Goal: Task Accomplishment & Management: Manage account settings

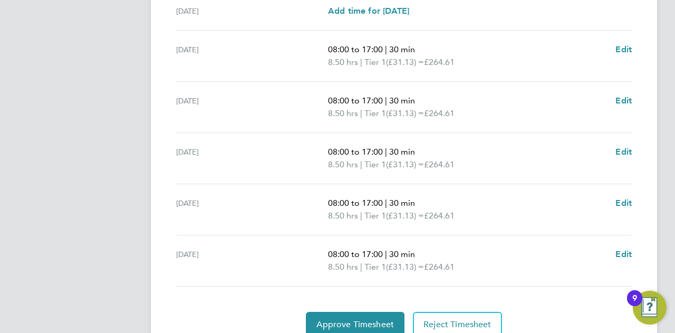
scroll to position [427, 0]
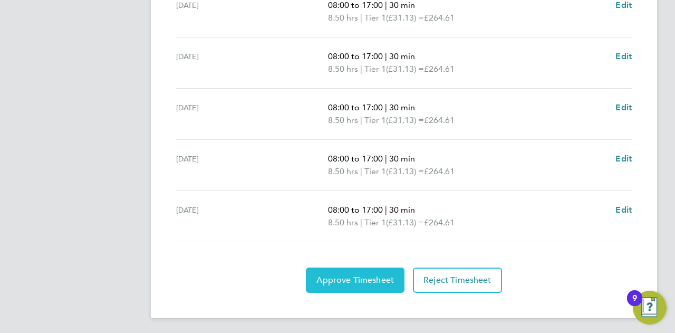
click at [388, 280] on span "Approve Timesheet" at bounding box center [355, 280] width 78 height 11
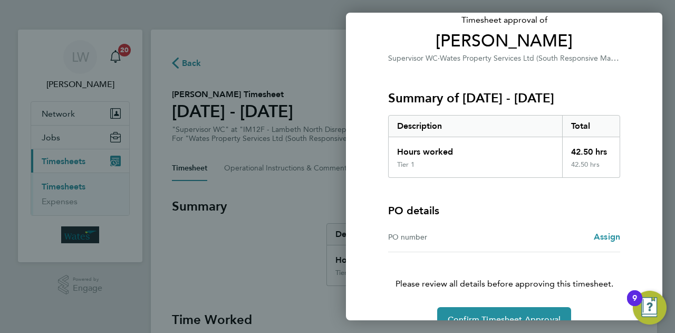
scroll to position [99, 0]
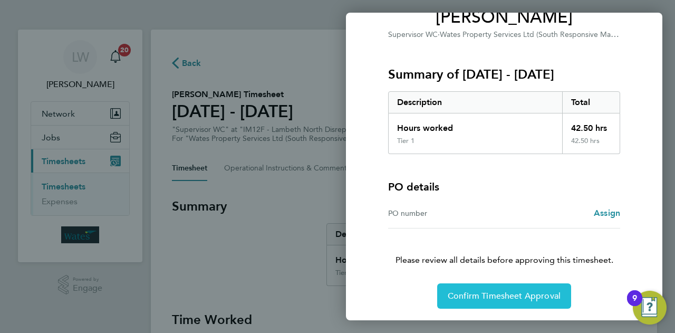
click at [520, 291] on span "Confirm Timesheet Approval" at bounding box center [504, 296] width 113 height 11
